Goal: Information Seeking & Learning: Understand process/instructions

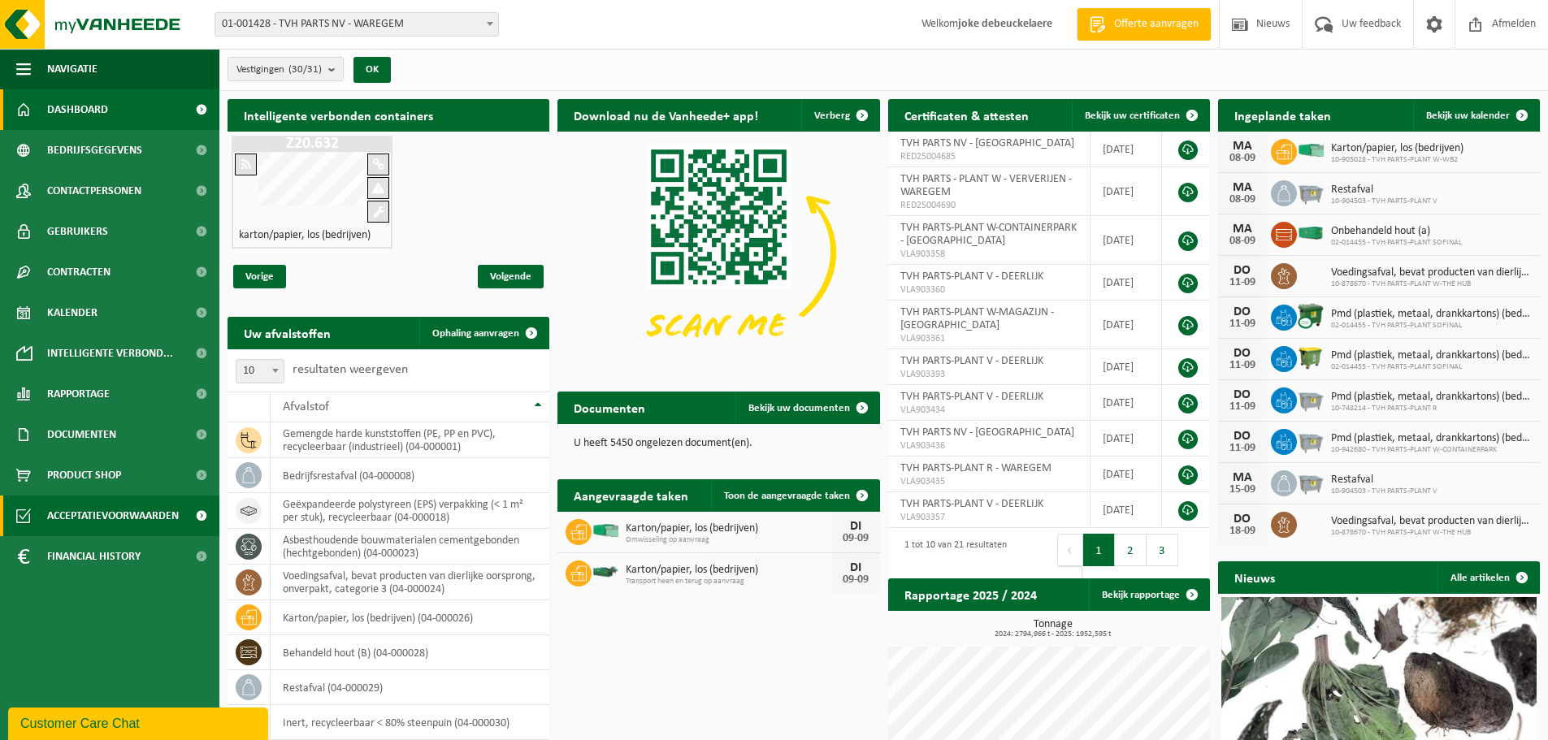
click at [95, 514] on span "Acceptatievoorwaarden" at bounding box center [113, 516] width 132 height 41
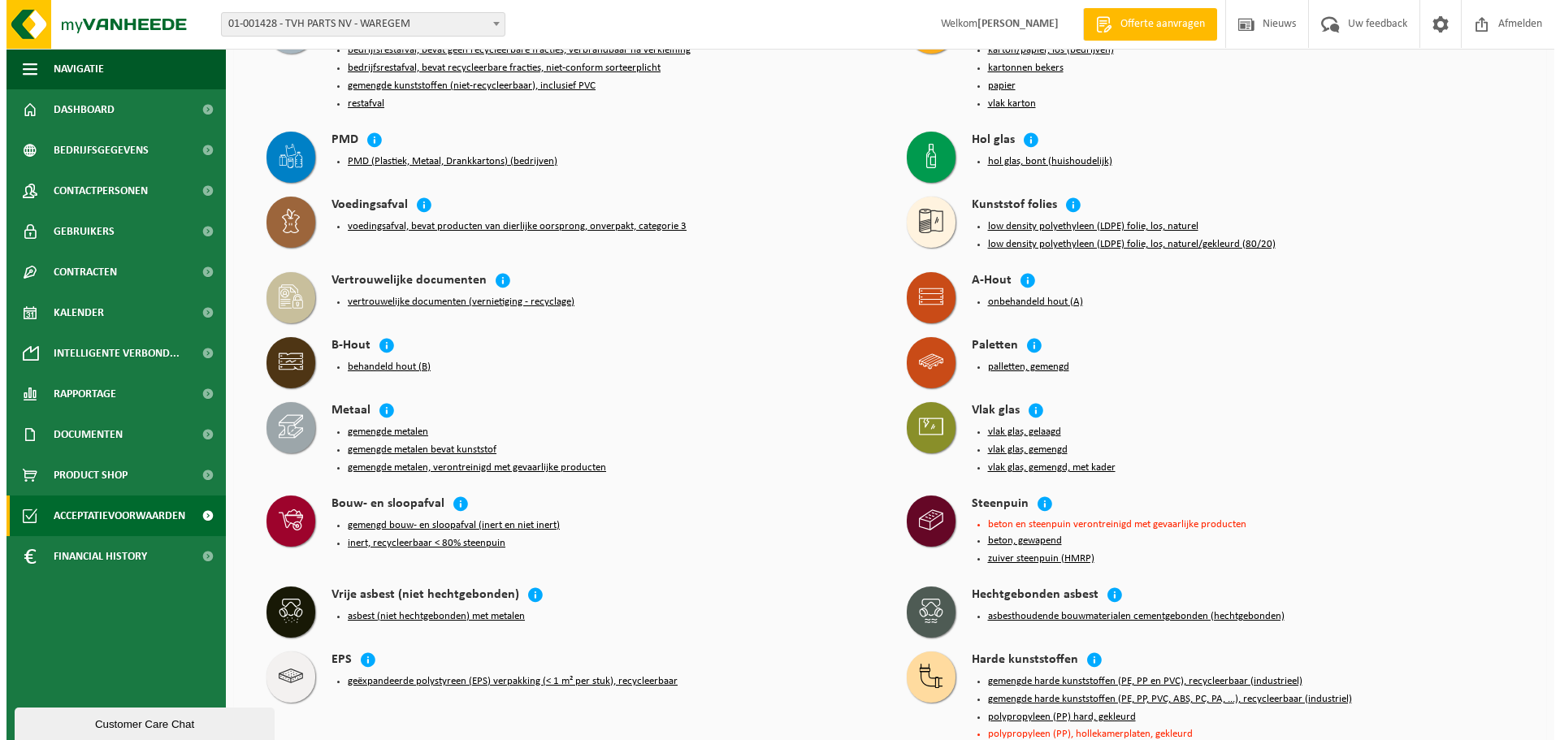
scroll to position [162, 0]
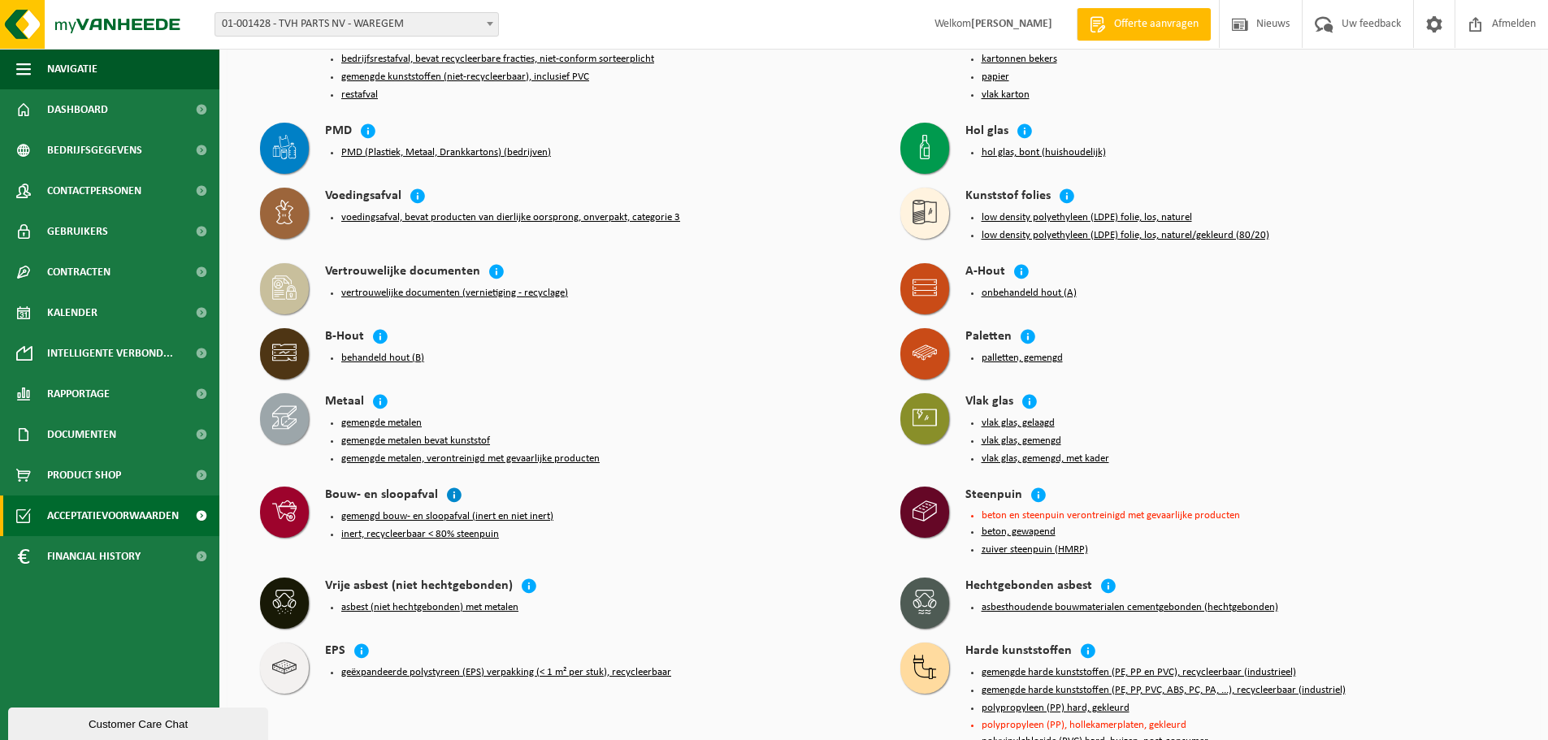
click at [450, 487] on icon at bounding box center [454, 495] width 16 height 16
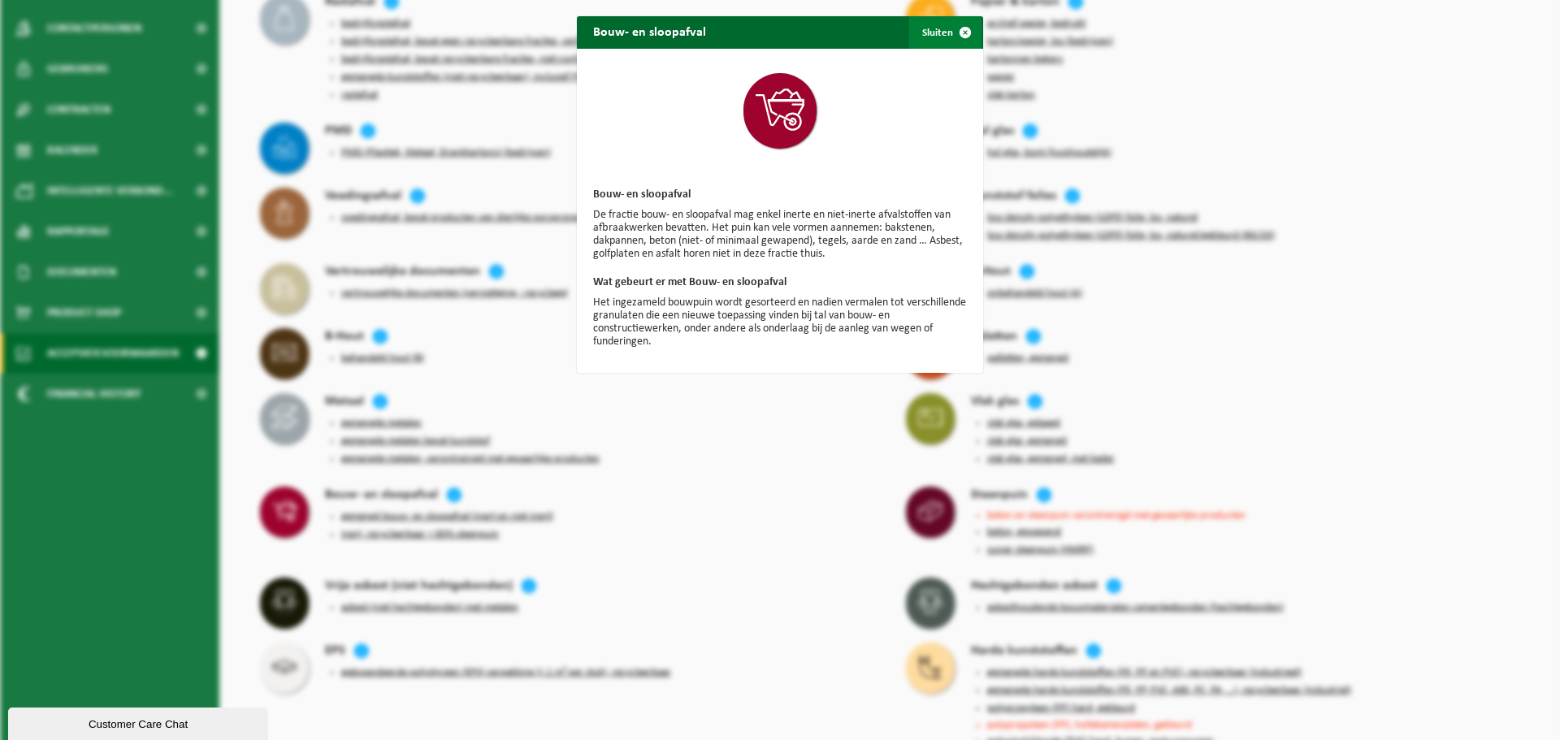
click at [955, 33] on span "button" at bounding box center [965, 32] width 32 height 32
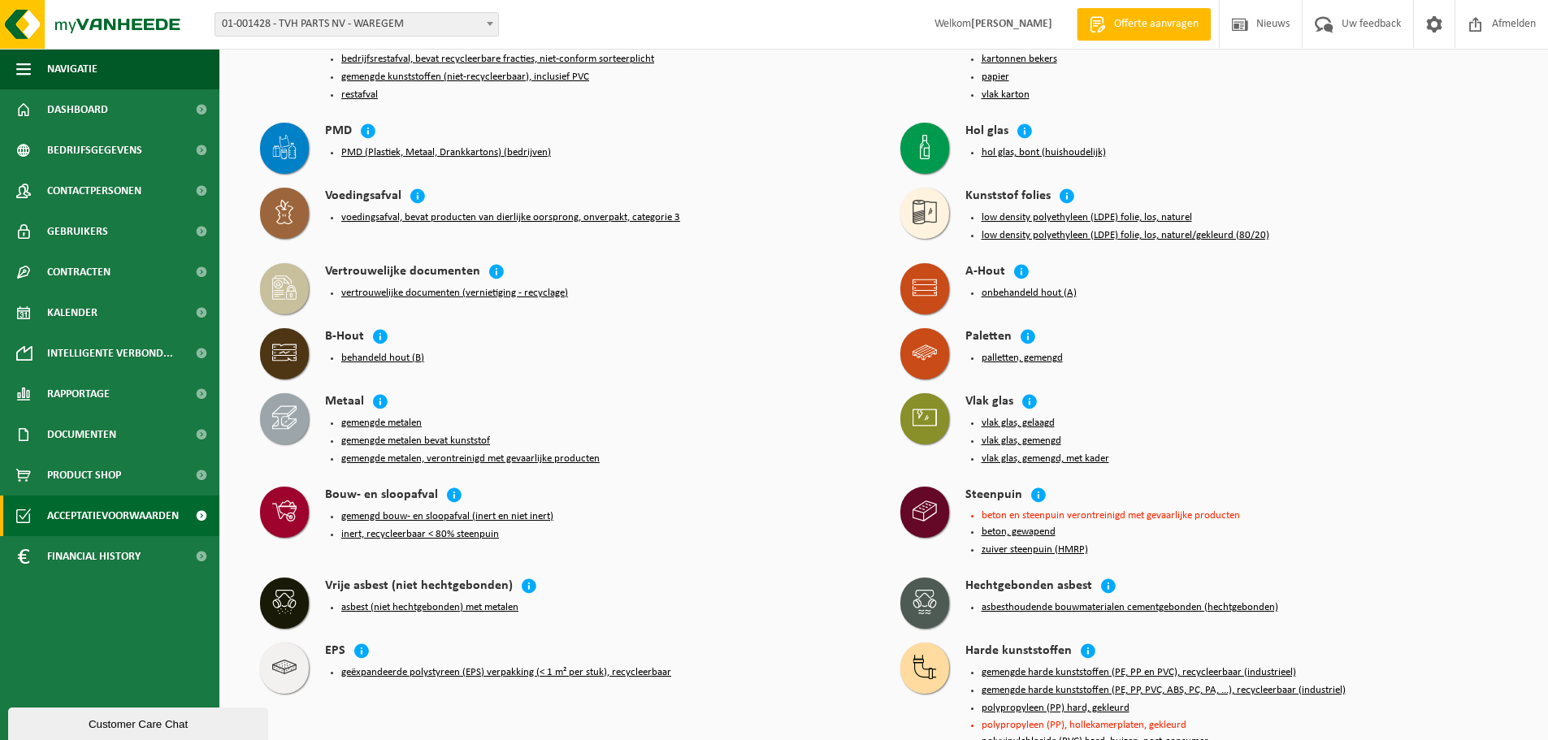
click at [444, 528] on button "inert, recycleerbaar < 80% steenpuin" at bounding box center [420, 534] width 158 height 13
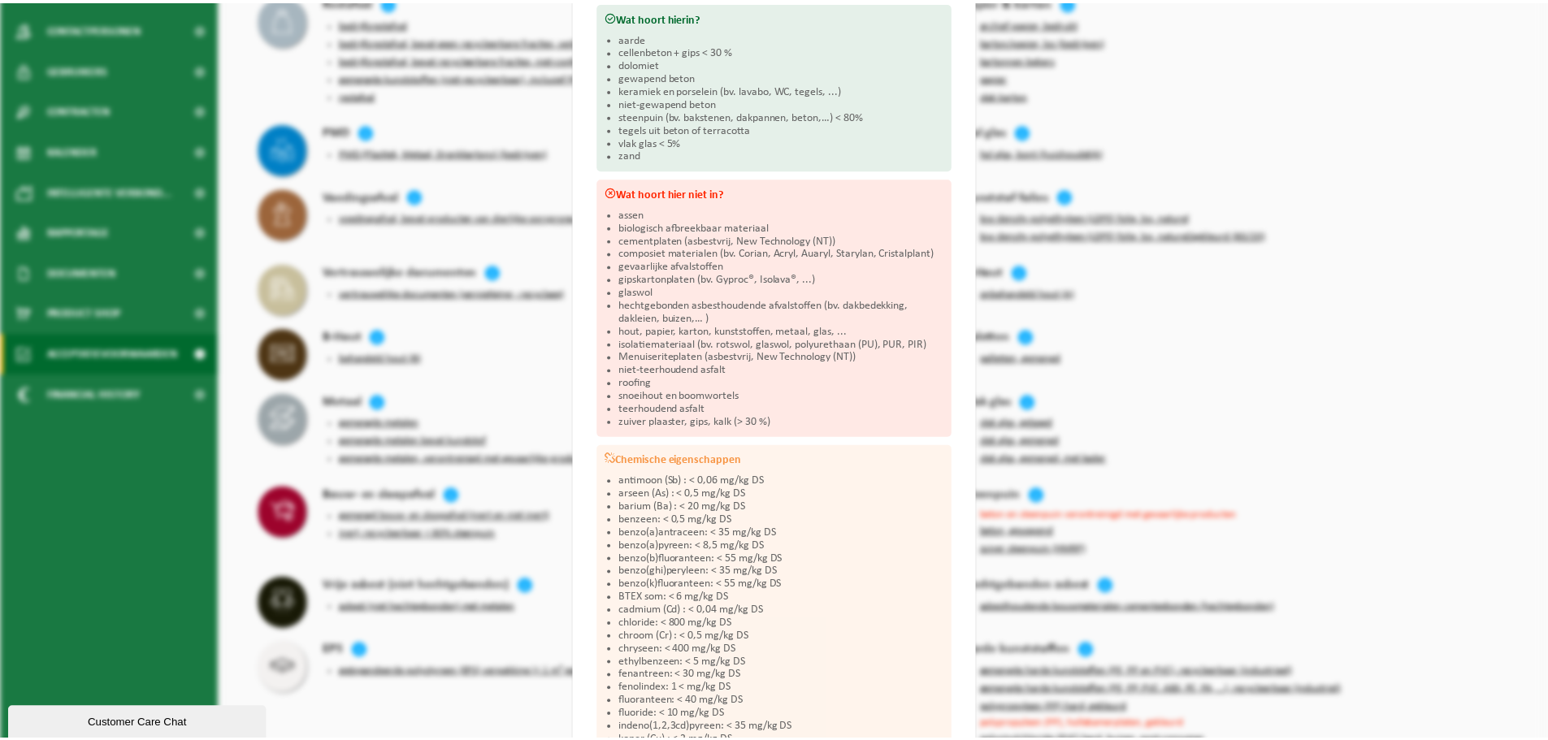
scroll to position [223, 0]
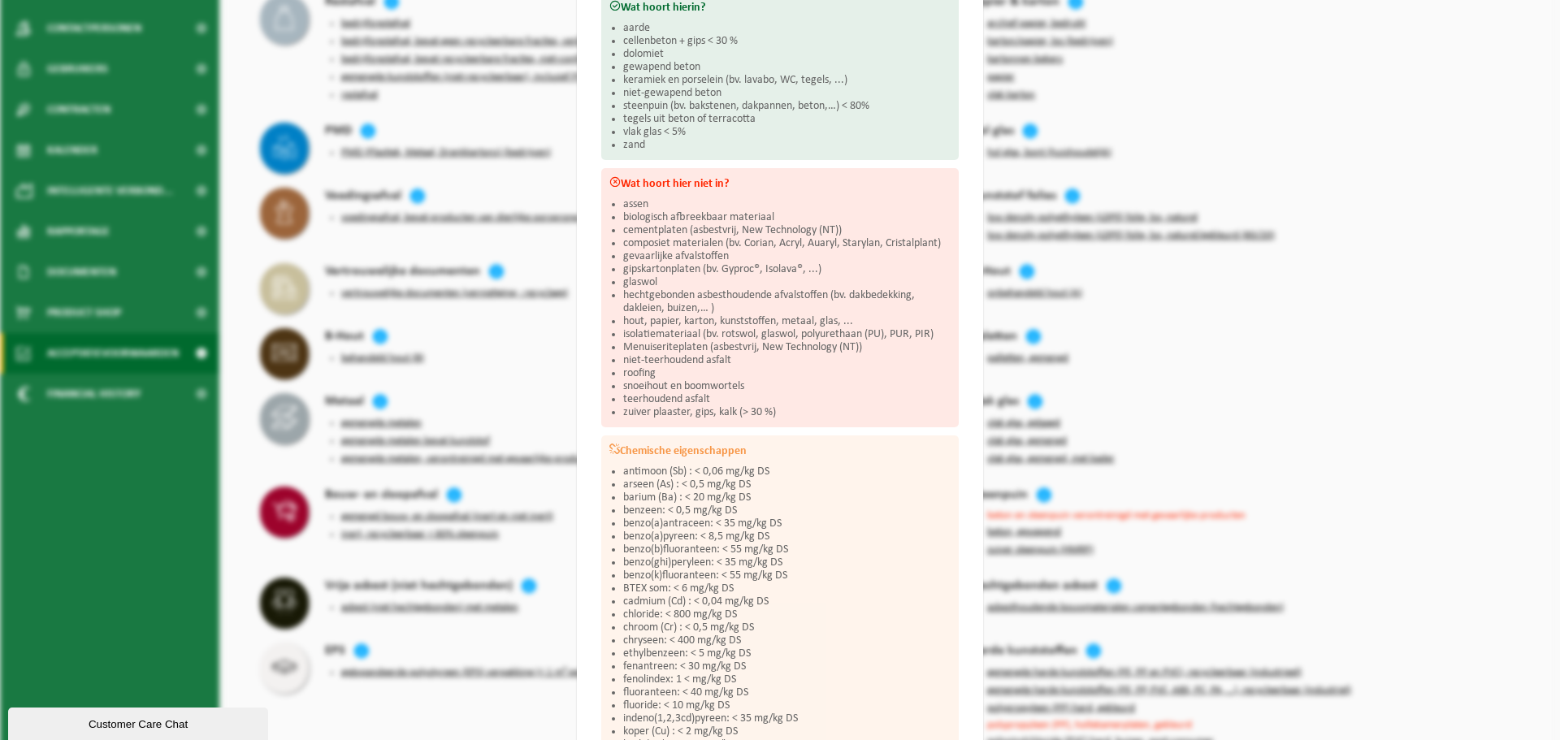
click at [519, 363] on div "Inert, recycleerbaar < 80% steenpuin Sluiten Acceptatievoorwaarden voor inert, …" at bounding box center [780, 370] width 1560 height 740
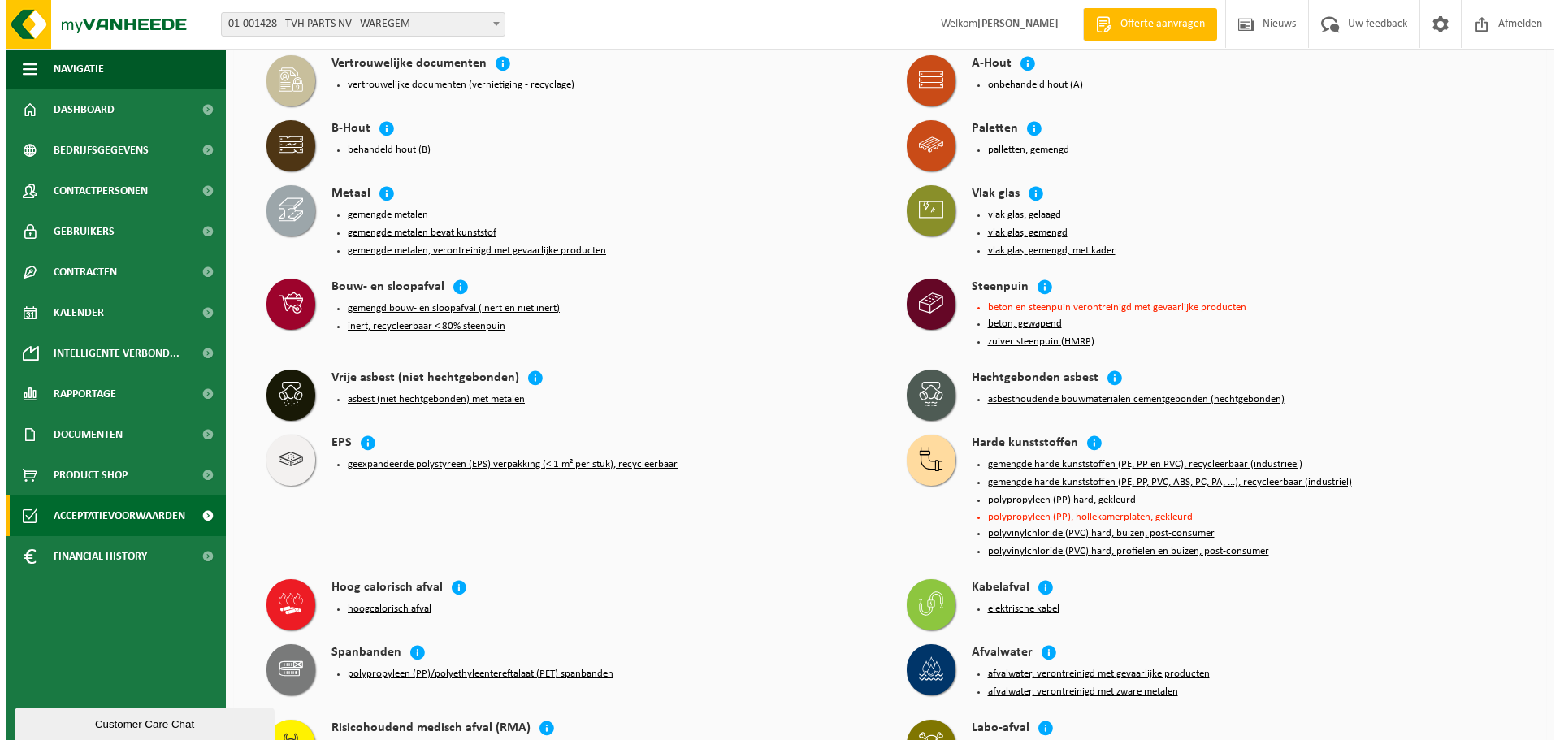
scroll to position [406, 0]
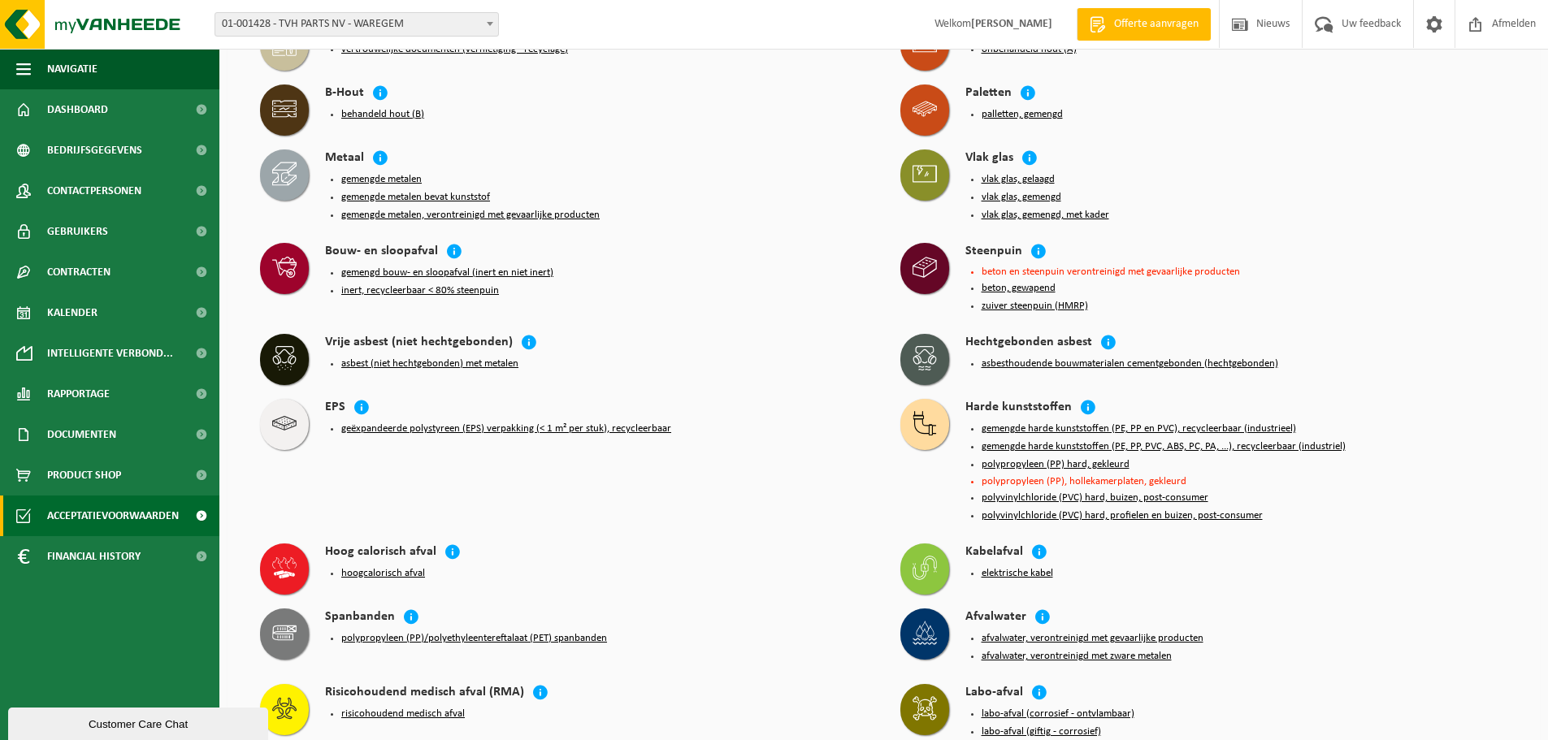
click at [1081, 422] on button "gemengde harde kunststoffen (PE, PP en PVC), recycleerbaar (industrieel)" at bounding box center [1138, 428] width 314 height 13
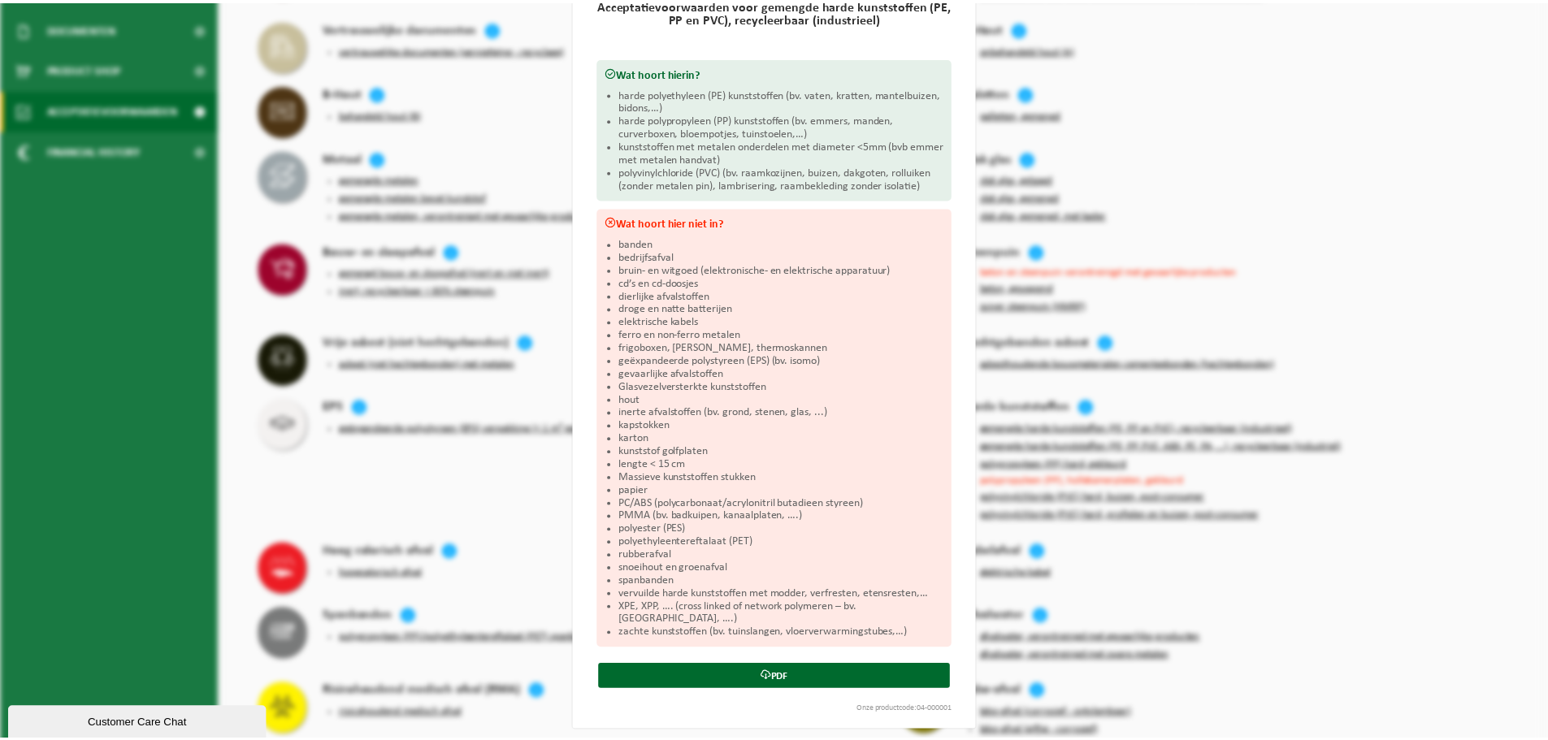
scroll to position [162, 0]
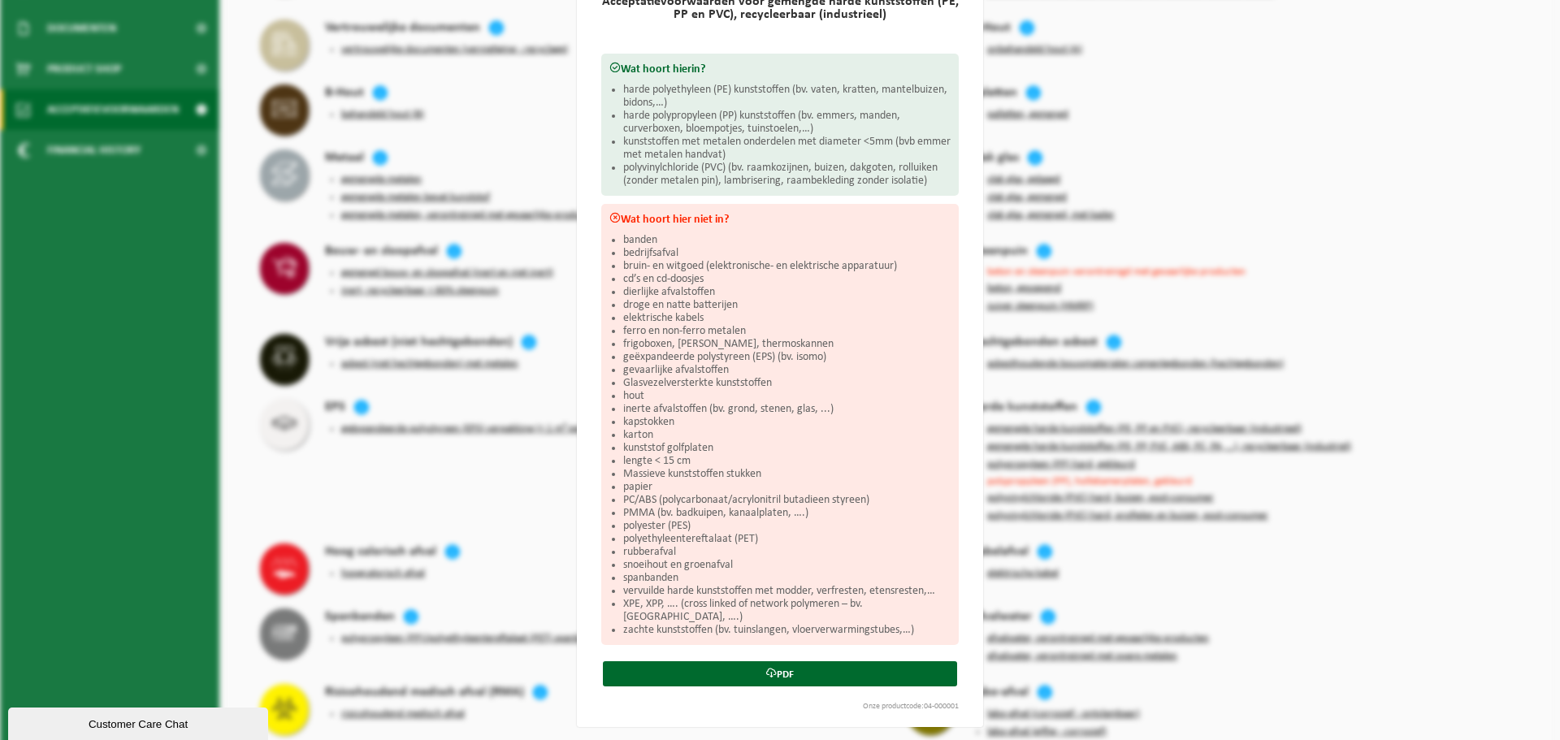
click at [1318, 552] on div "Gemengde harde kunststoffen (PE, PP en PVC), recycleerbaar (industrieel) Sluite…" at bounding box center [780, 370] width 1560 height 740
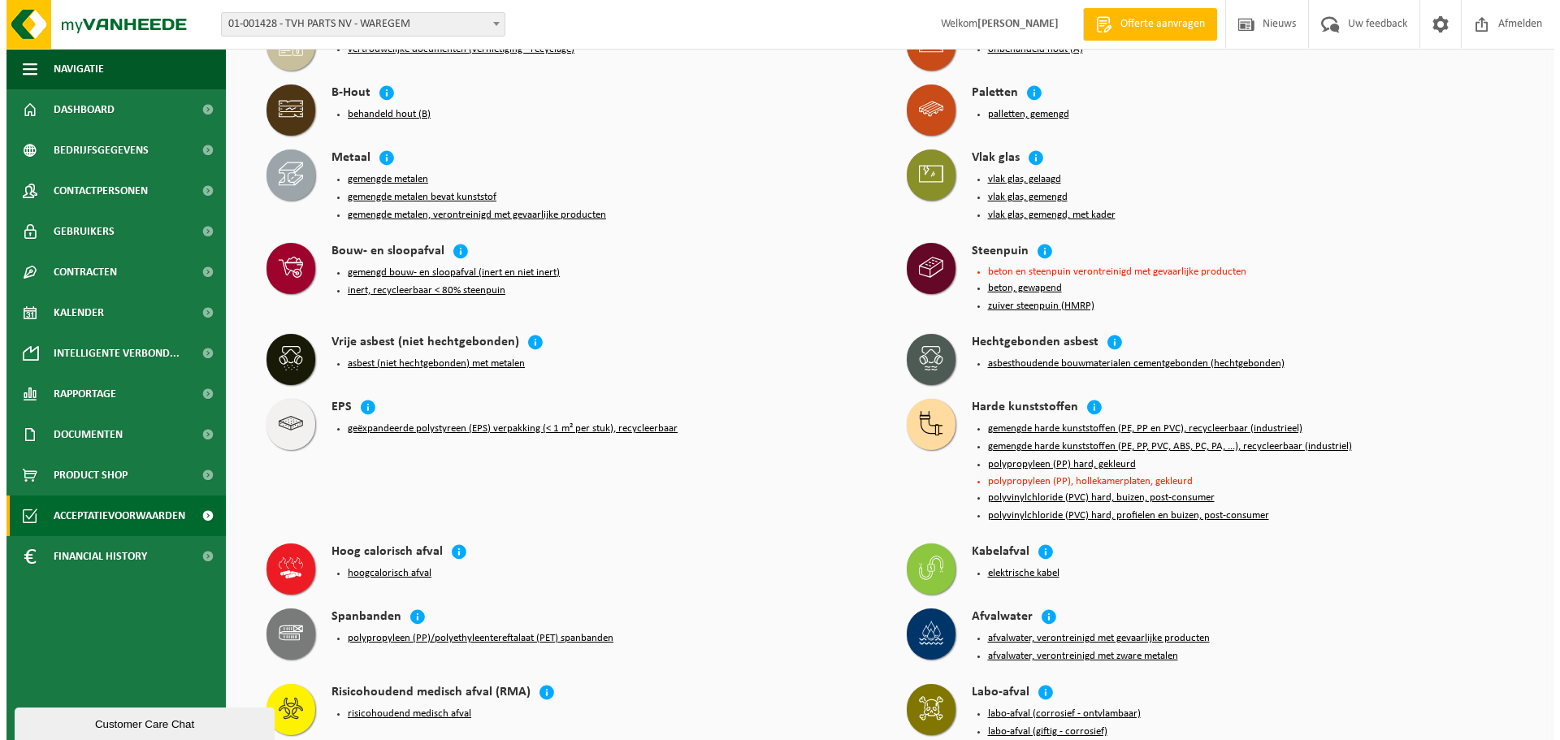
scroll to position [0, 0]
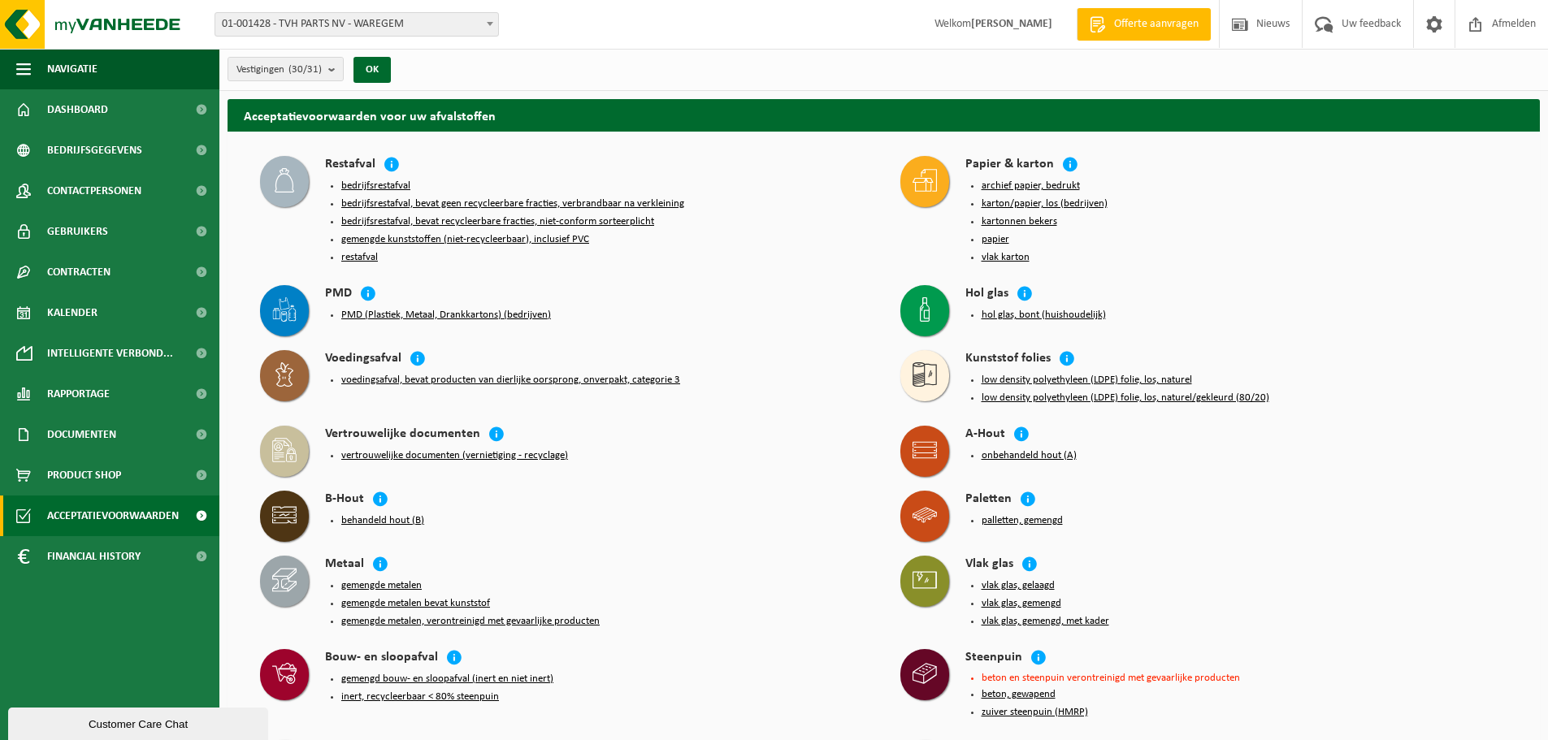
click at [382, 180] on button "bedrijfsrestafval" at bounding box center [375, 186] width 69 height 13
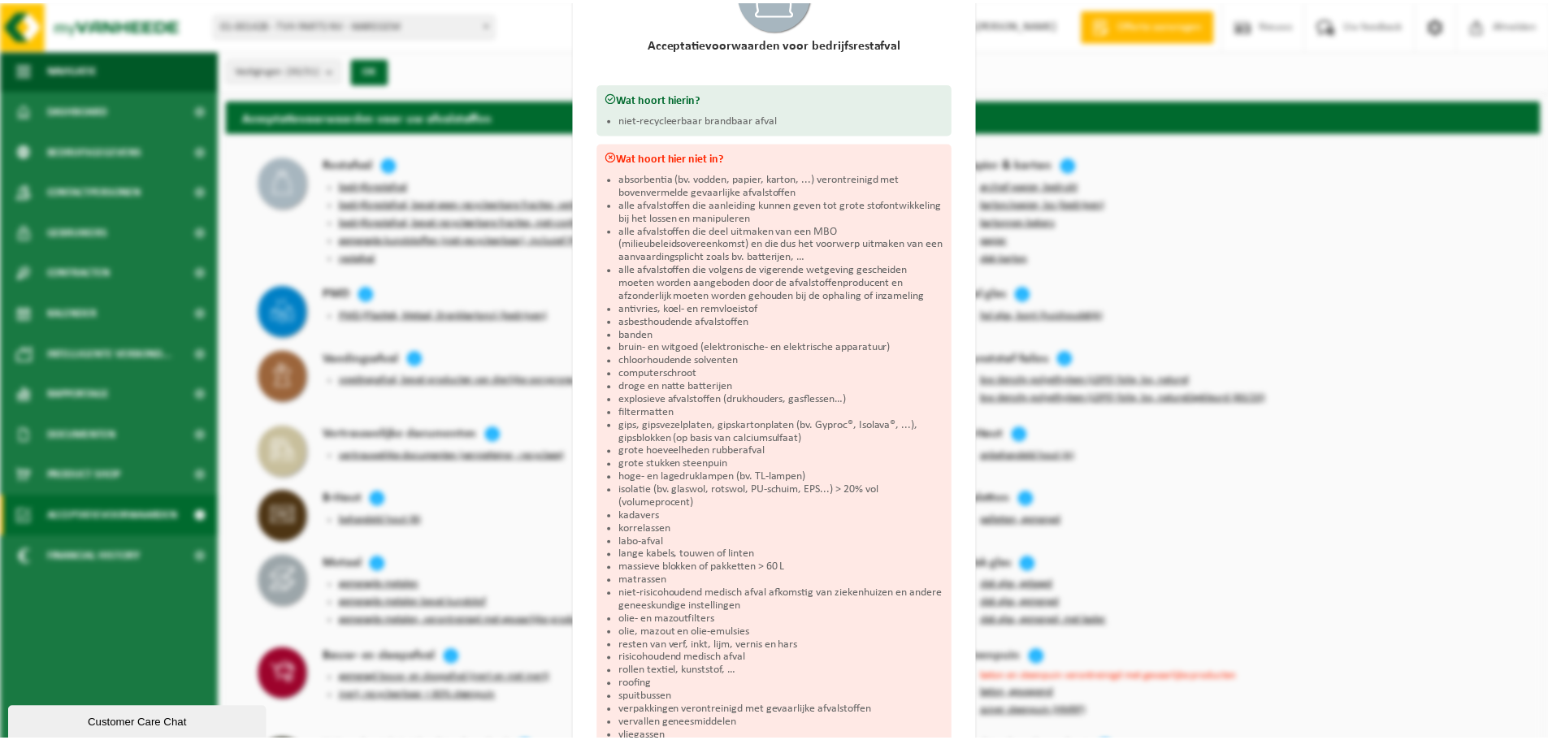
scroll to position [142, 0]
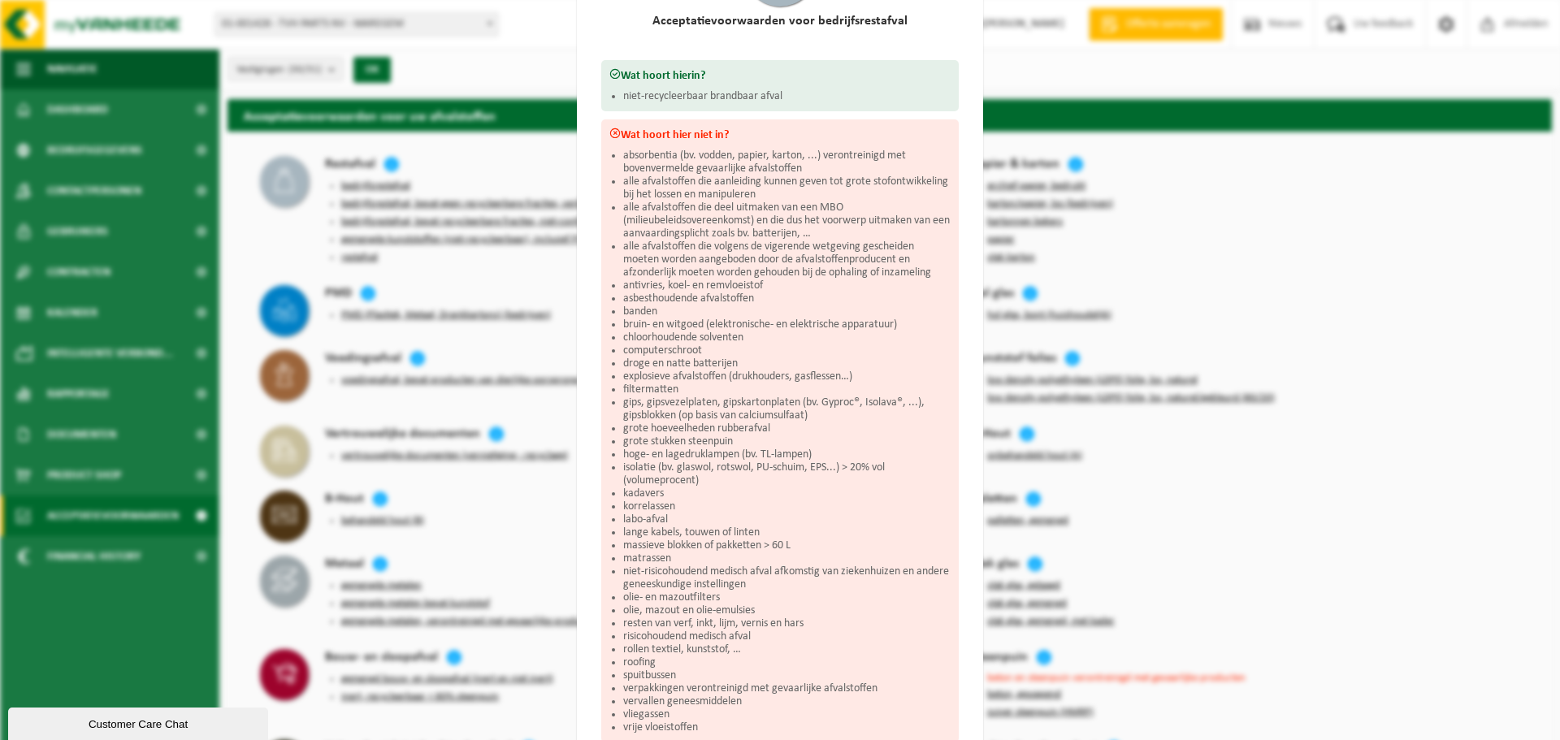
click at [453, 270] on div "Bedrijfsrestafval Sluiten Acceptatievoorwaarden voor bedrijfsrestafval Wat hoor…" at bounding box center [780, 370] width 1560 height 740
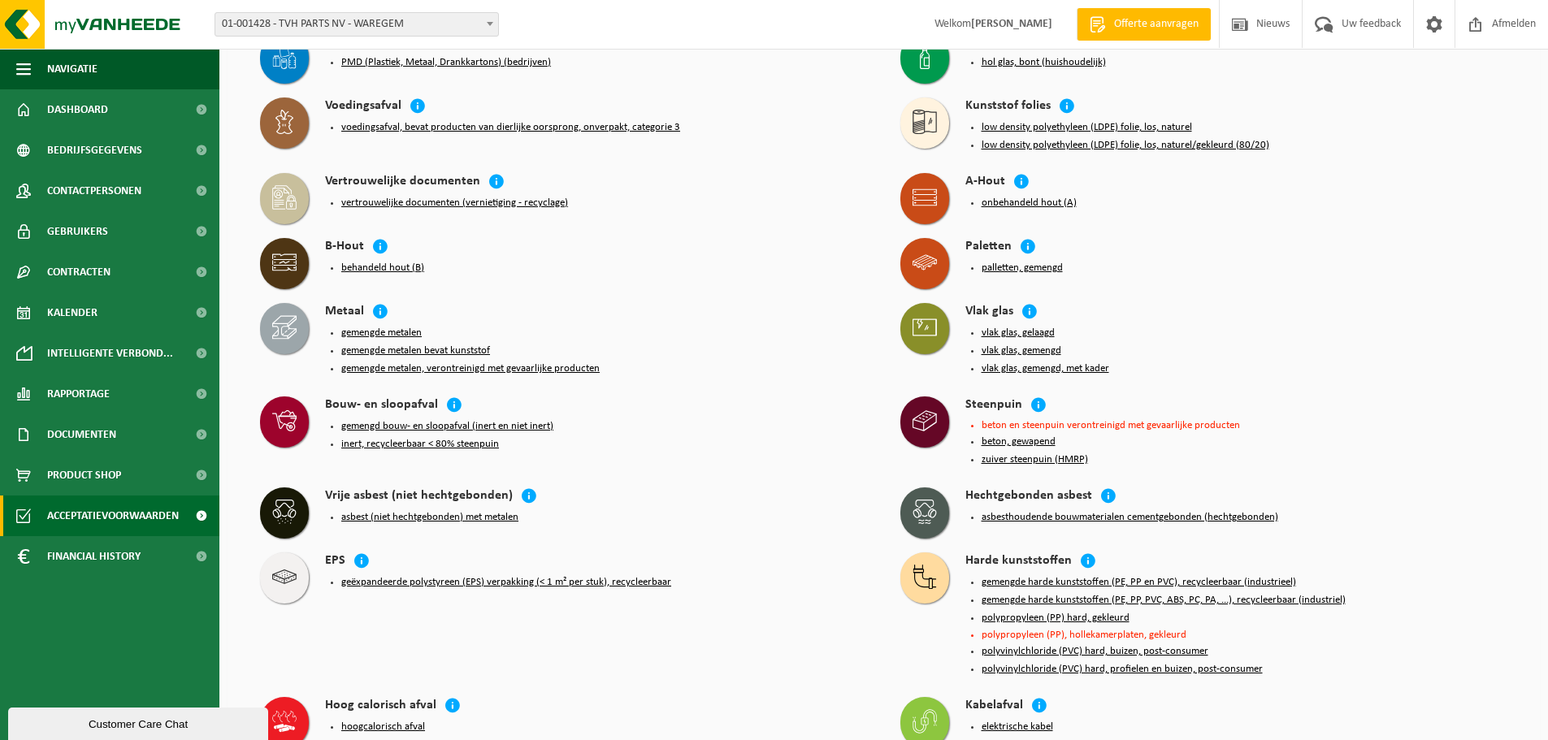
scroll to position [325, 0]
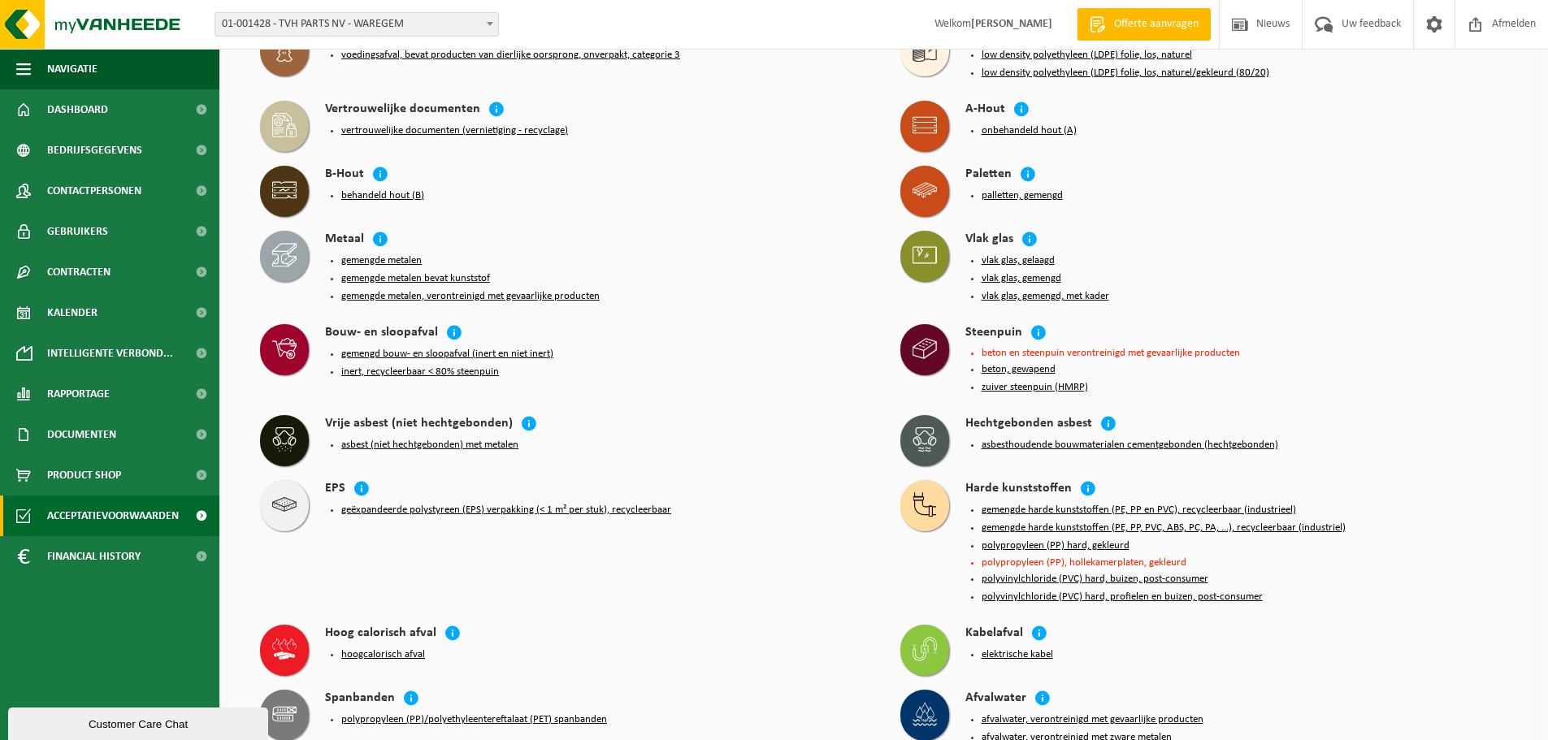
click at [447, 366] on button "inert, recycleerbaar < 80% steenpuin" at bounding box center [420, 372] width 158 height 13
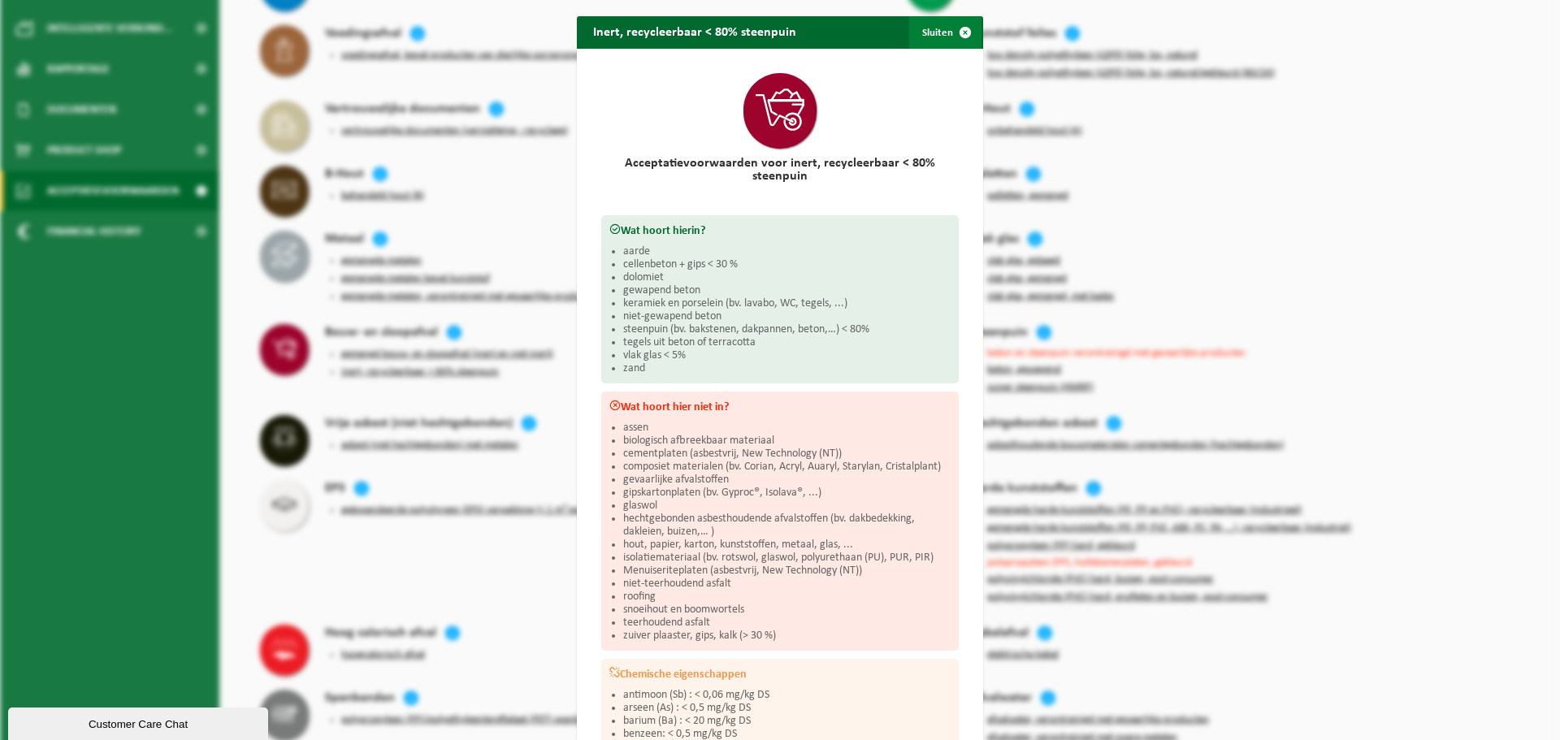
click at [960, 30] on span "button" at bounding box center [965, 32] width 32 height 32
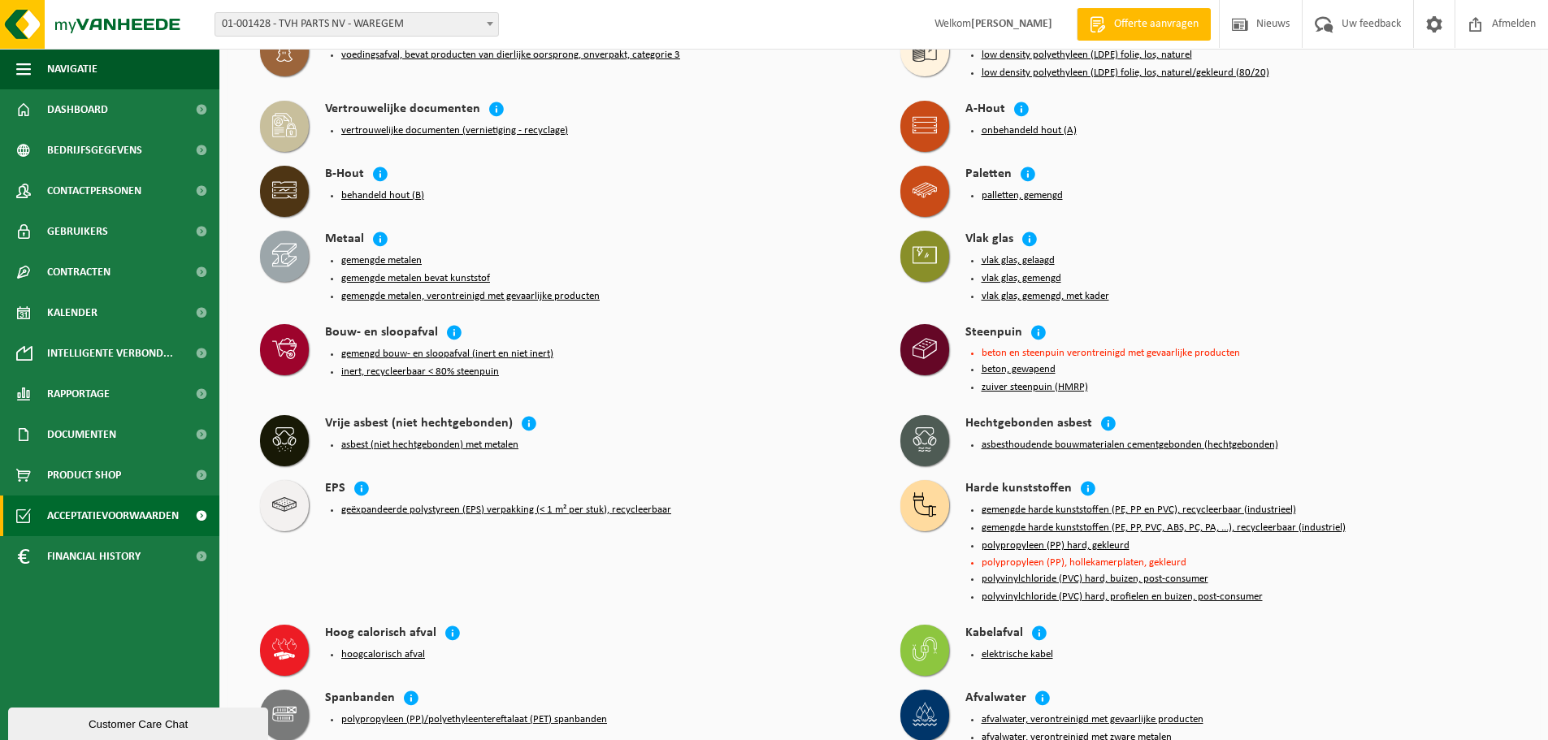
click at [1401, 240] on div "Vlak glas" at bounding box center [1236, 240] width 543 height 19
